Goal: Entertainment & Leisure: Consume media (video, audio)

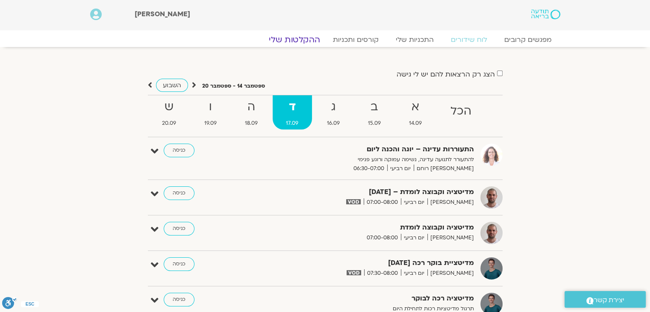
click at [299, 40] on link "ההקלטות שלי" at bounding box center [294, 40] width 72 height 10
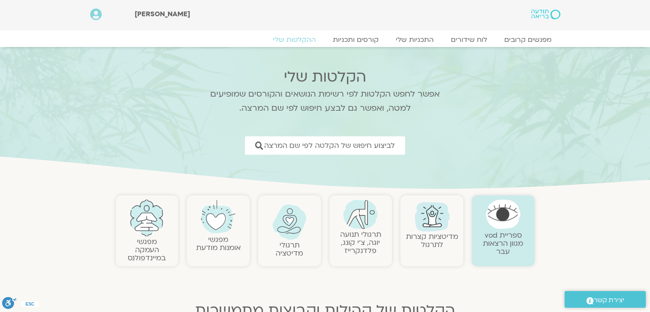
click at [363, 238] on link "תרגולי תנועה יוגה, צ׳י קונג, פלדנקרייז" at bounding box center [360, 242] width 41 height 26
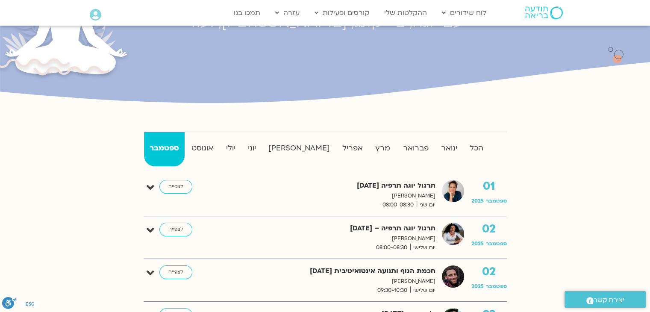
scroll to position [128, 0]
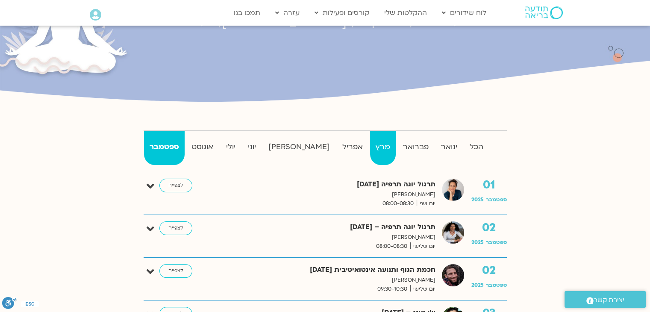
click at [370, 144] on strong "מרץ" at bounding box center [383, 147] width 26 height 13
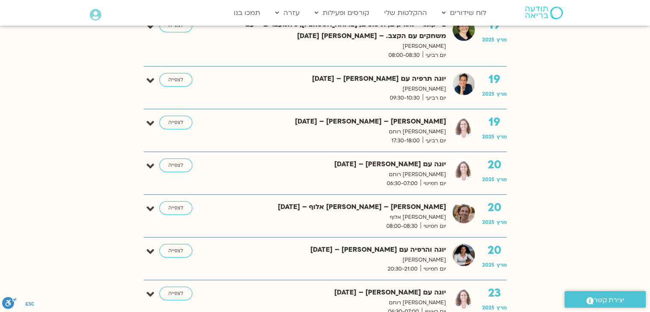
scroll to position [2008, 0]
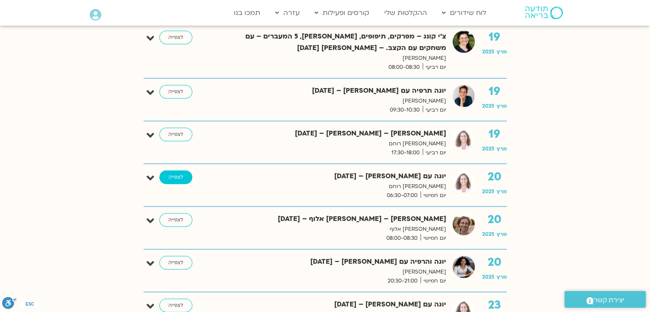
click at [177, 170] on link "לצפייה" at bounding box center [175, 177] width 33 height 14
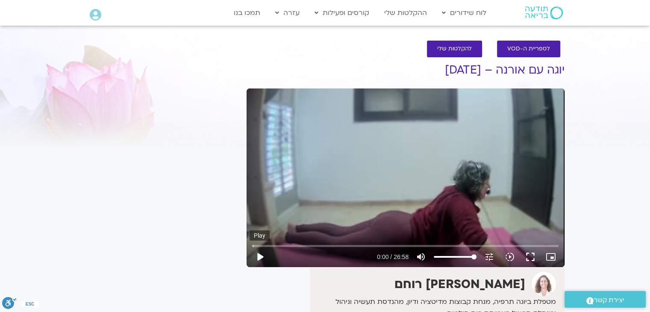
click at [258, 255] on button "play_arrow" at bounding box center [260, 257] width 21 height 21
click at [281, 224] on div "Skip Ad pause 0:03 / 26:58 volume_up Mute tune Resolution Auto 240p slow_motion…" at bounding box center [406, 177] width 318 height 179
type input "3.998595"
